Goal: Information Seeking & Learning: Learn about a topic

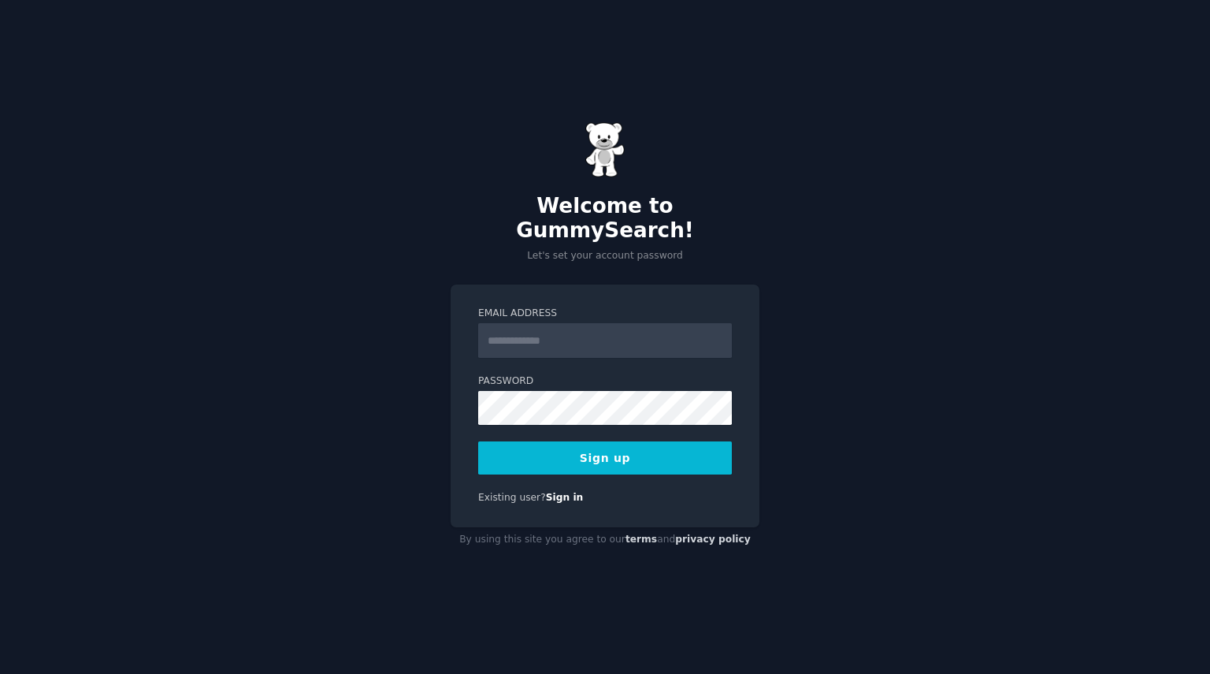
click at [524, 333] on input "Email Address" at bounding box center [605, 340] width 254 height 35
type input "**********"
click at [586, 448] on button "Sign up" at bounding box center [605, 457] width 254 height 33
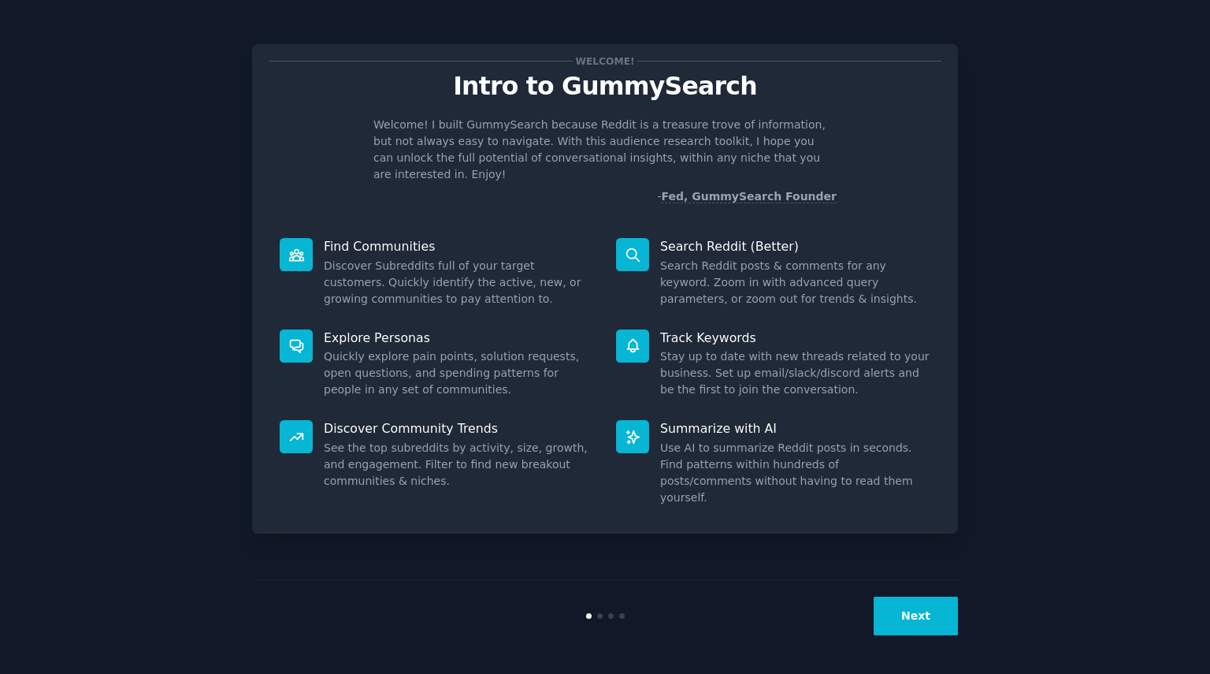
click at [902, 611] on button "Next" at bounding box center [916, 616] width 84 height 39
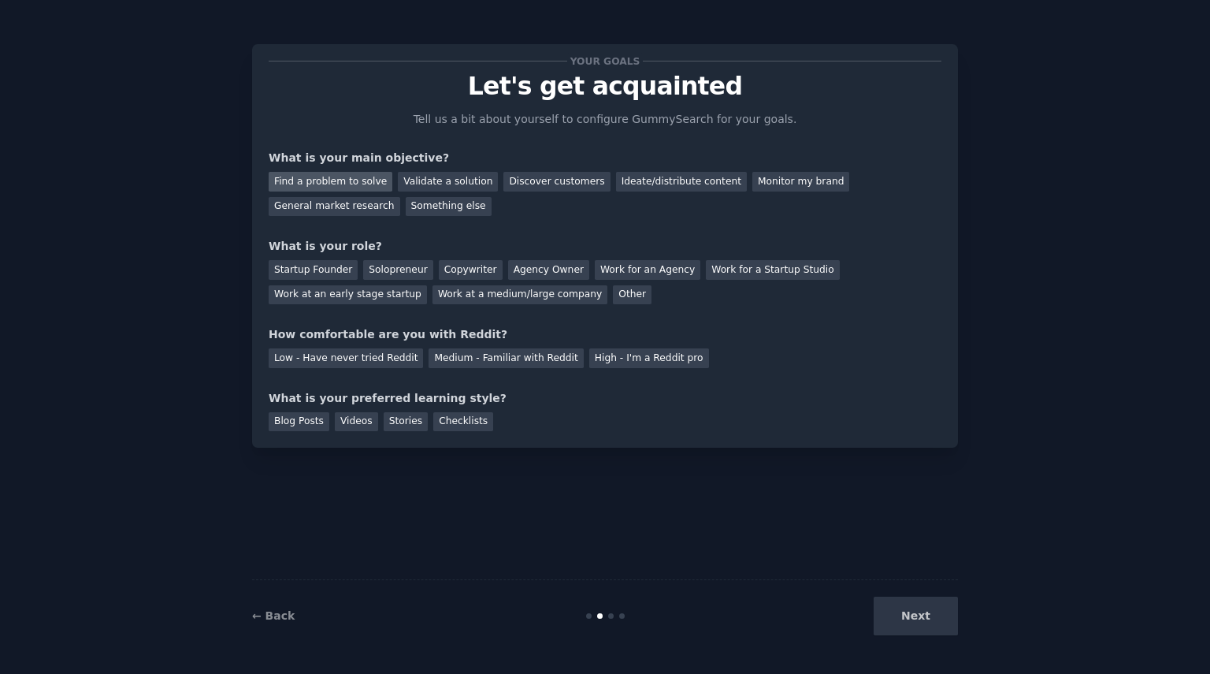
click at [366, 184] on div "Find a problem to solve" at bounding box center [331, 182] width 124 height 20
click at [400, 197] on div "General market research" at bounding box center [335, 207] width 132 height 20
click at [345, 190] on div "Find a problem to solve" at bounding box center [331, 182] width 124 height 20
click at [377, 273] on div "Solopreneur" at bounding box center [397, 270] width 69 height 20
click at [452, 362] on div "Medium - Familiar with Reddit" at bounding box center [506, 358] width 154 height 20
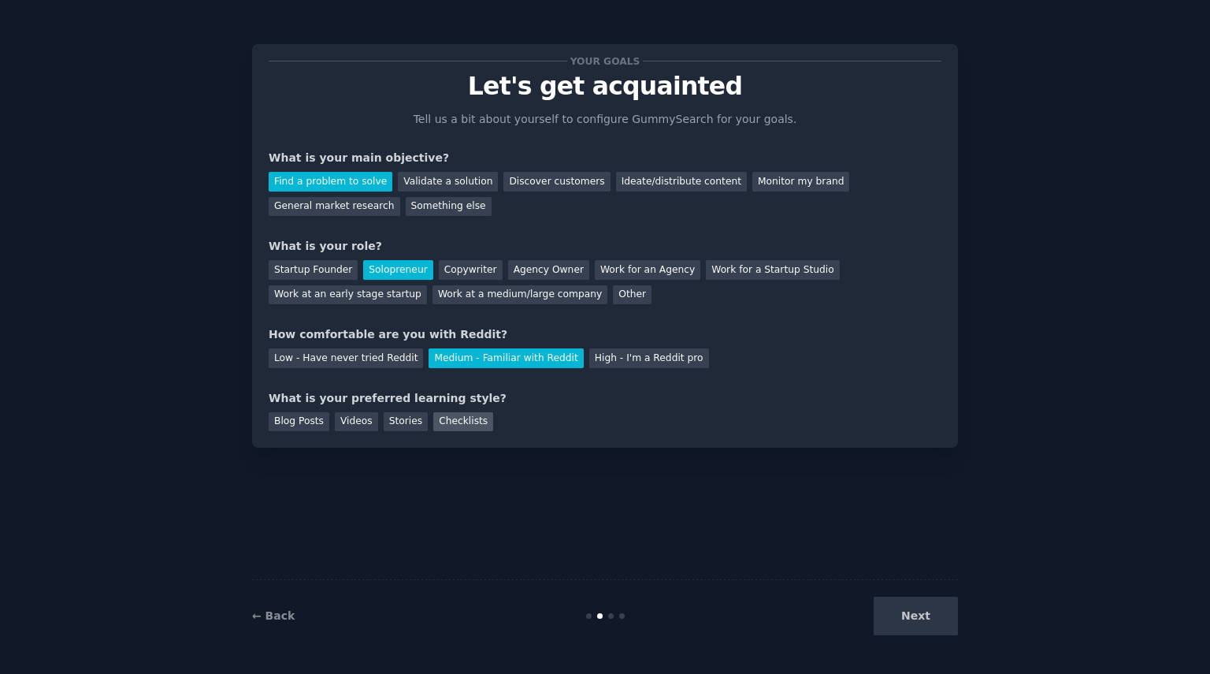
click at [433, 418] on div "Checklists" at bounding box center [463, 422] width 60 height 20
click at [889, 615] on button "Next" at bounding box center [916, 616] width 84 height 39
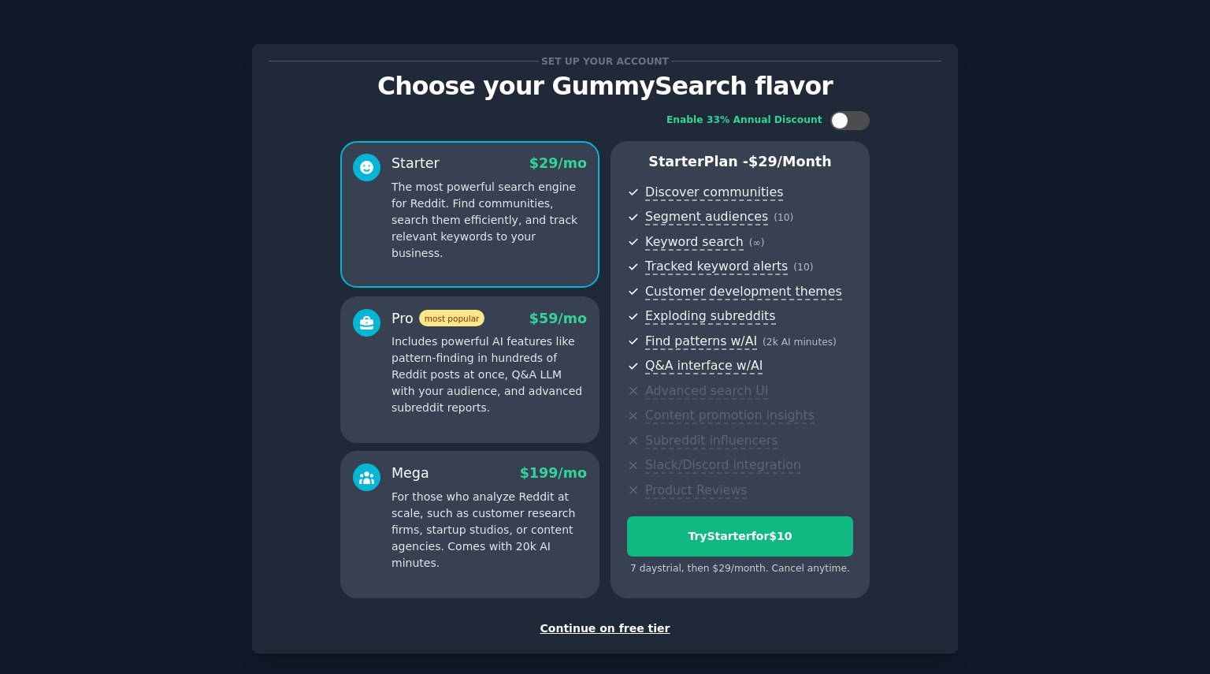
scroll to position [72, 0]
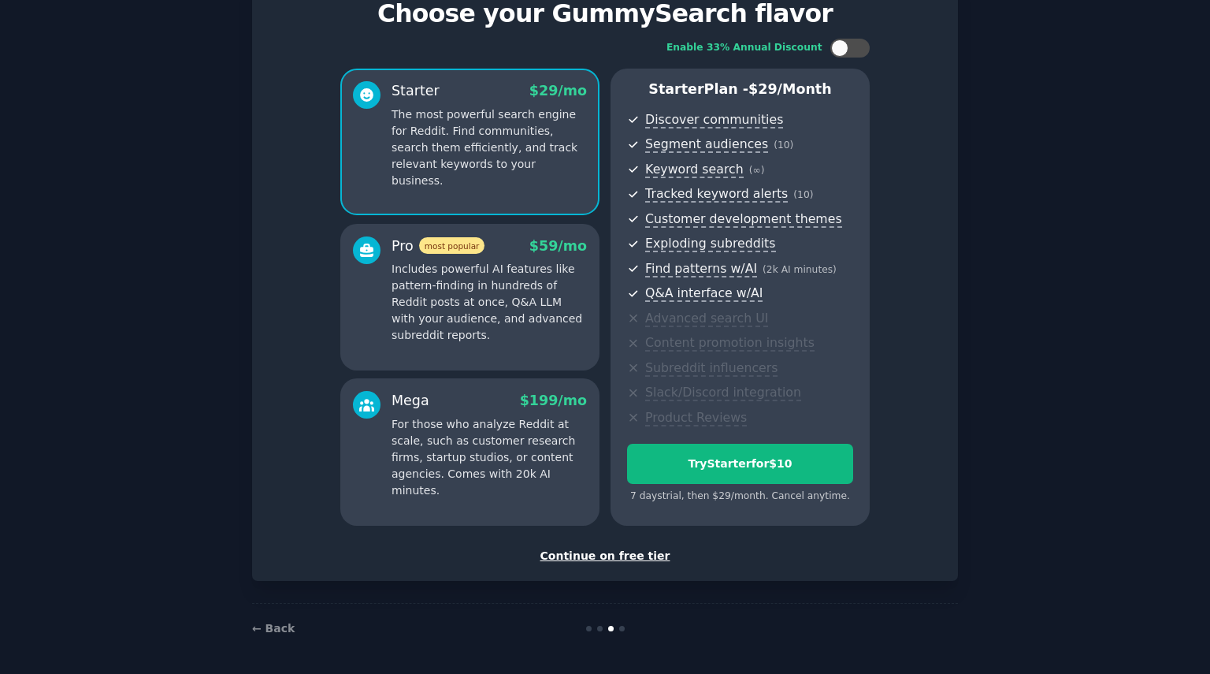
click at [619, 552] on div "Continue on free tier" at bounding box center [605, 556] width 673 height 17
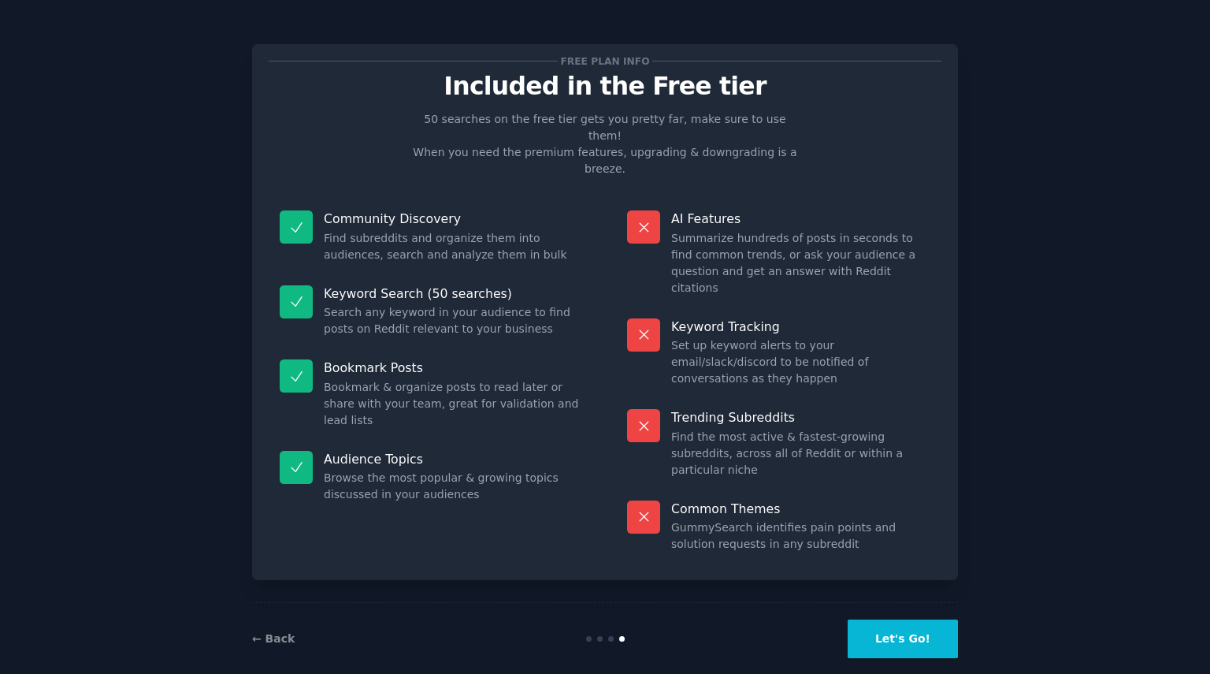
click at [889, 622] on button "Let's Go!" at bounding box center [903, 638] width 110 height 39
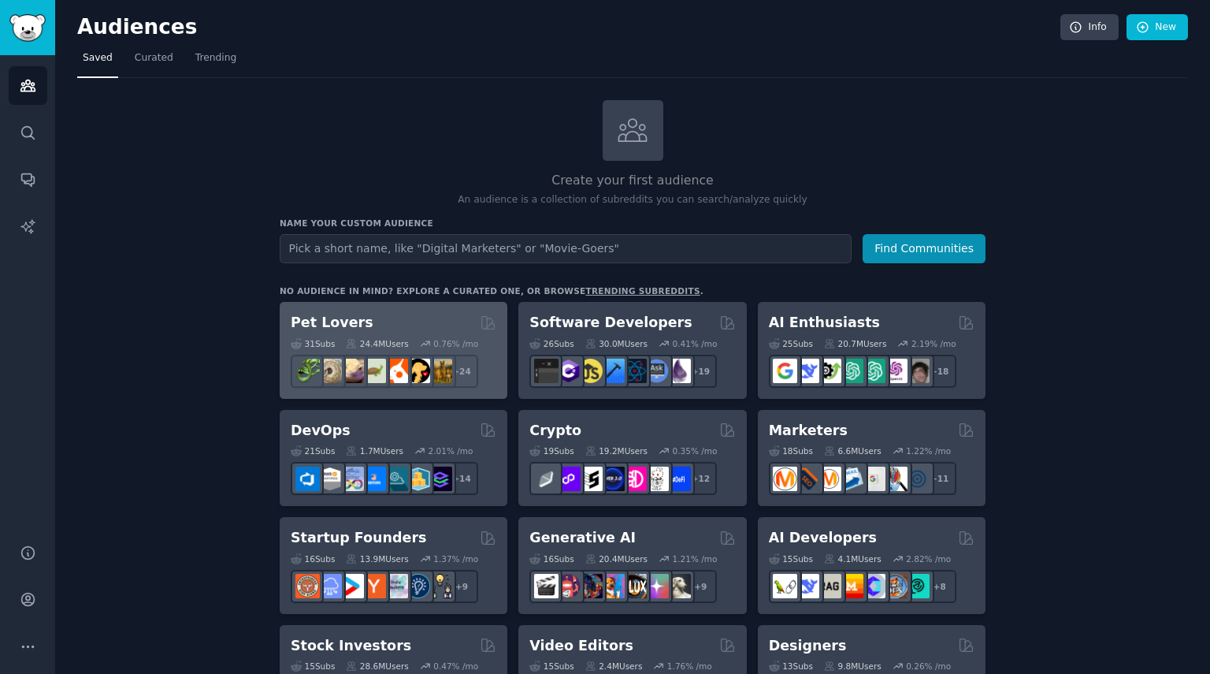
click at [426, 313] on div "Pet Lovers" at bounding box center [394, 323] width 206 height 20
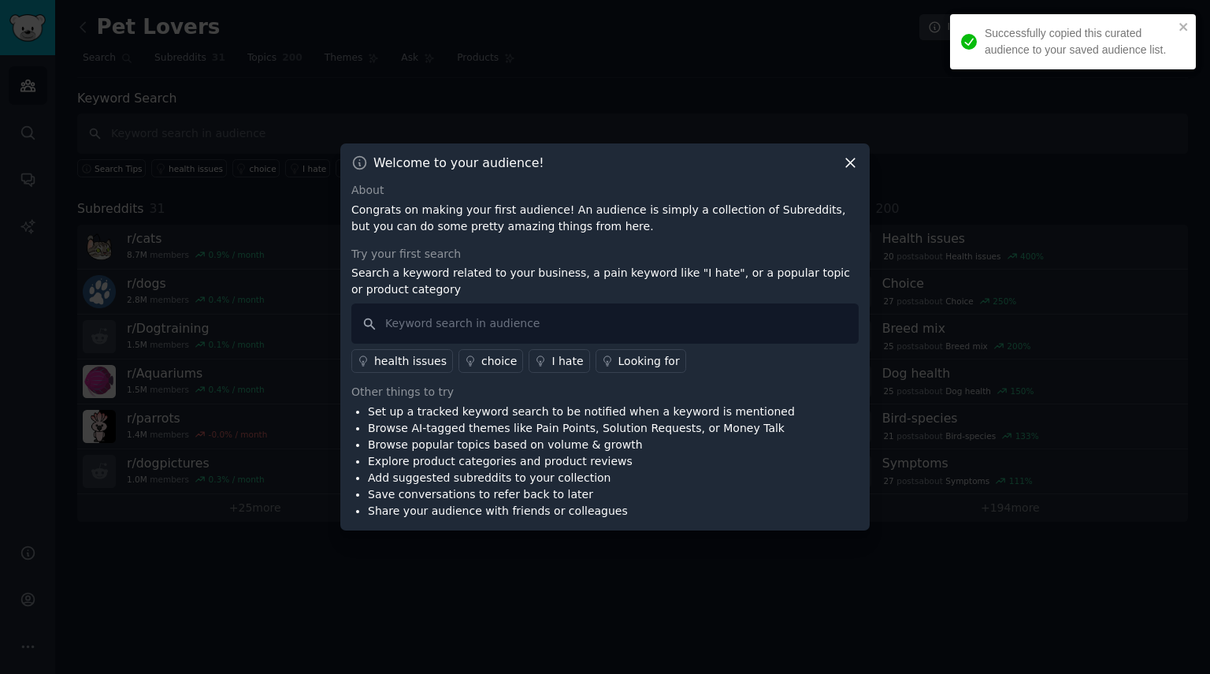
click at [854, 163] on icon at bounding box center [850, 162] width 17 height 17
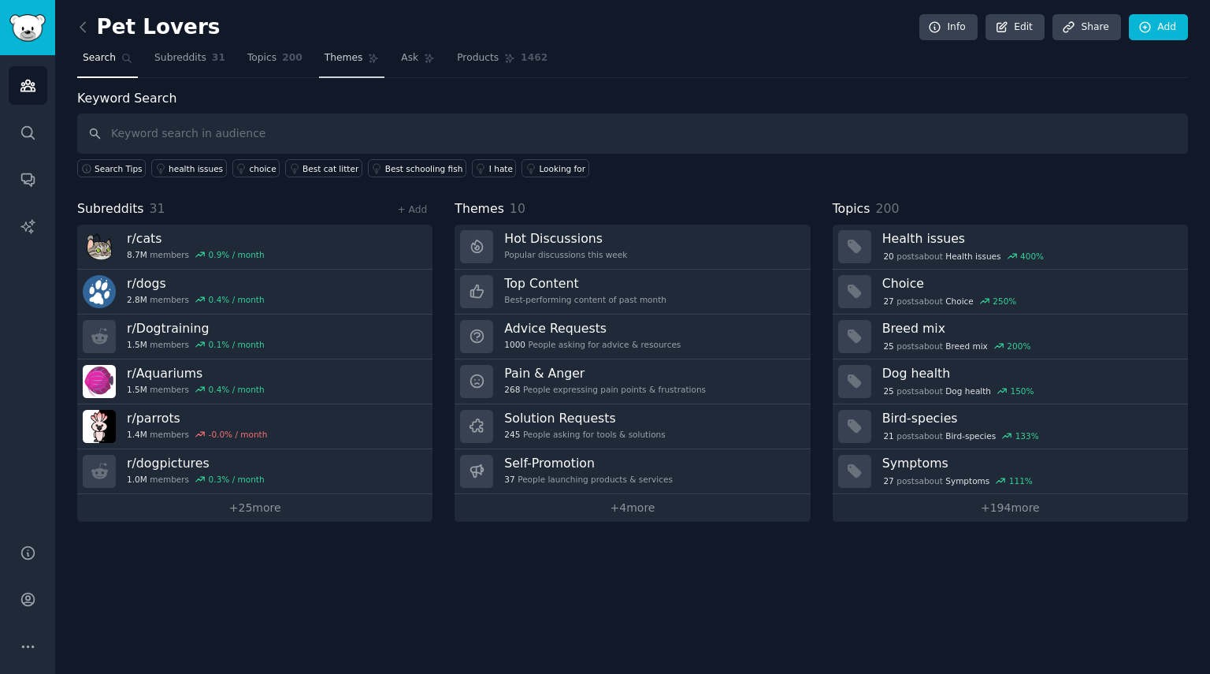
click at [339, 53] on span "Themes" at bounding box center [344, 58] width 39 height 14
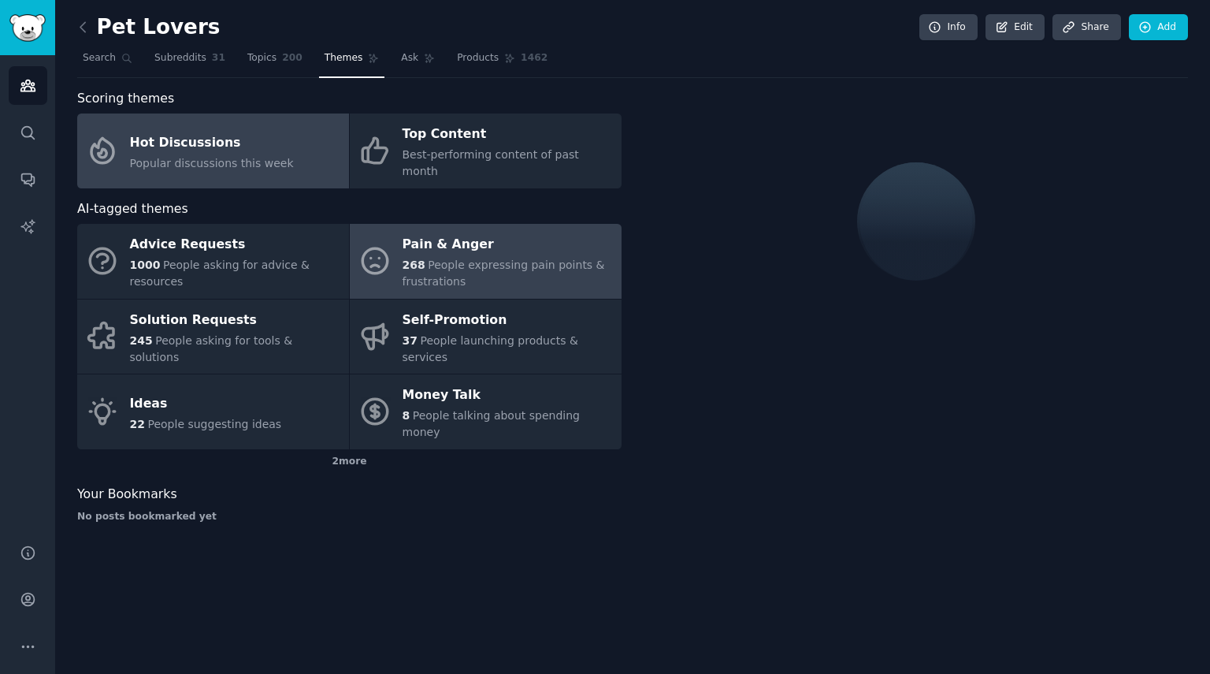
click at [542, 258] on span "People expressing pain points & frustrations" at bounding box center [504, 272] width 203 height 29
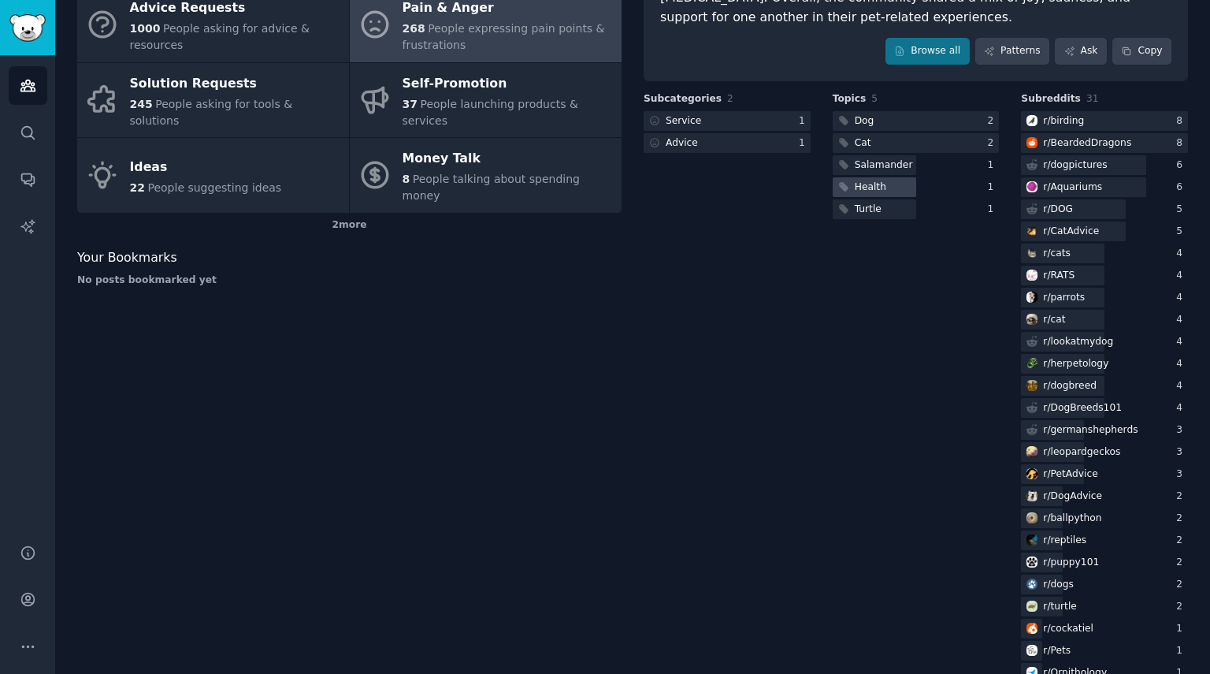
scroll to position [3, 0]
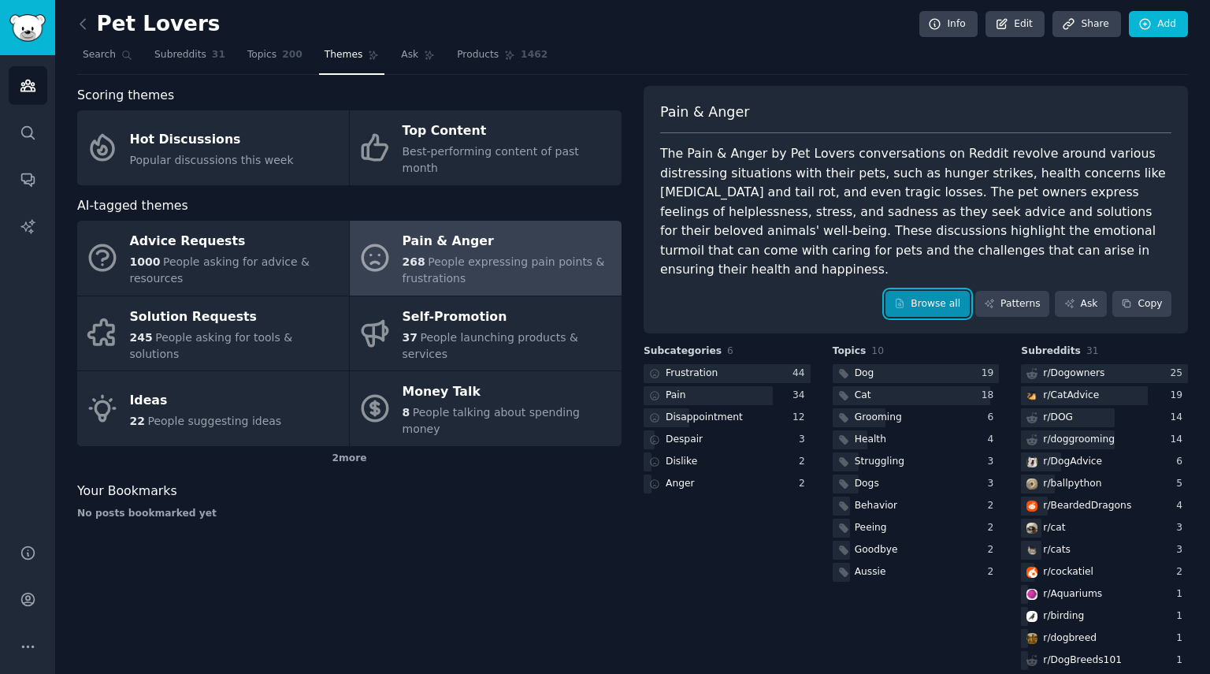
click at [928, 292] on link "Browse all" at bounding box center [928, 304] width 84 height 27
